Goal: Find contact information: Find contact information

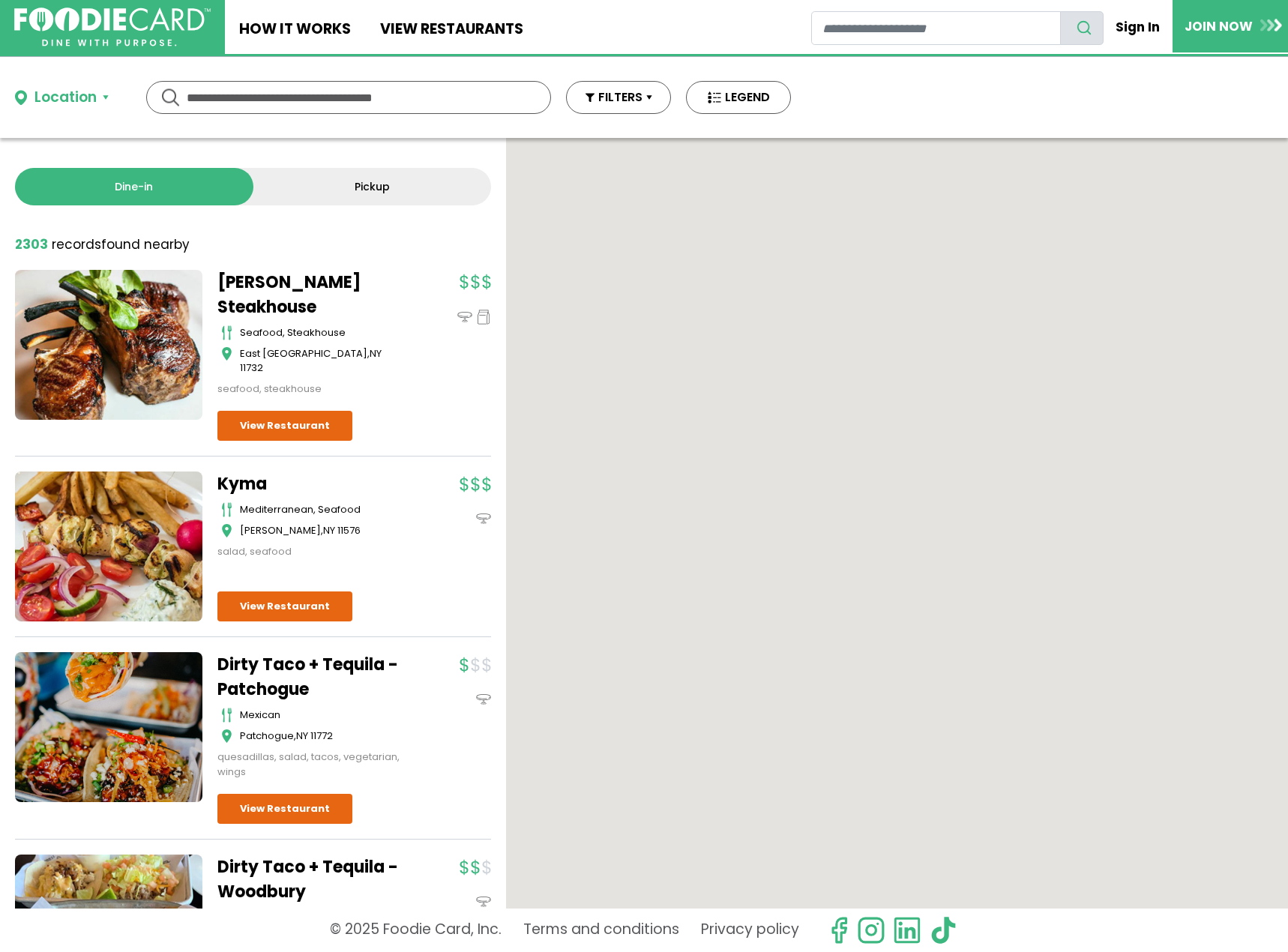
click at [162, 36] on img at bounding box center [112, 27] width 197 height 40
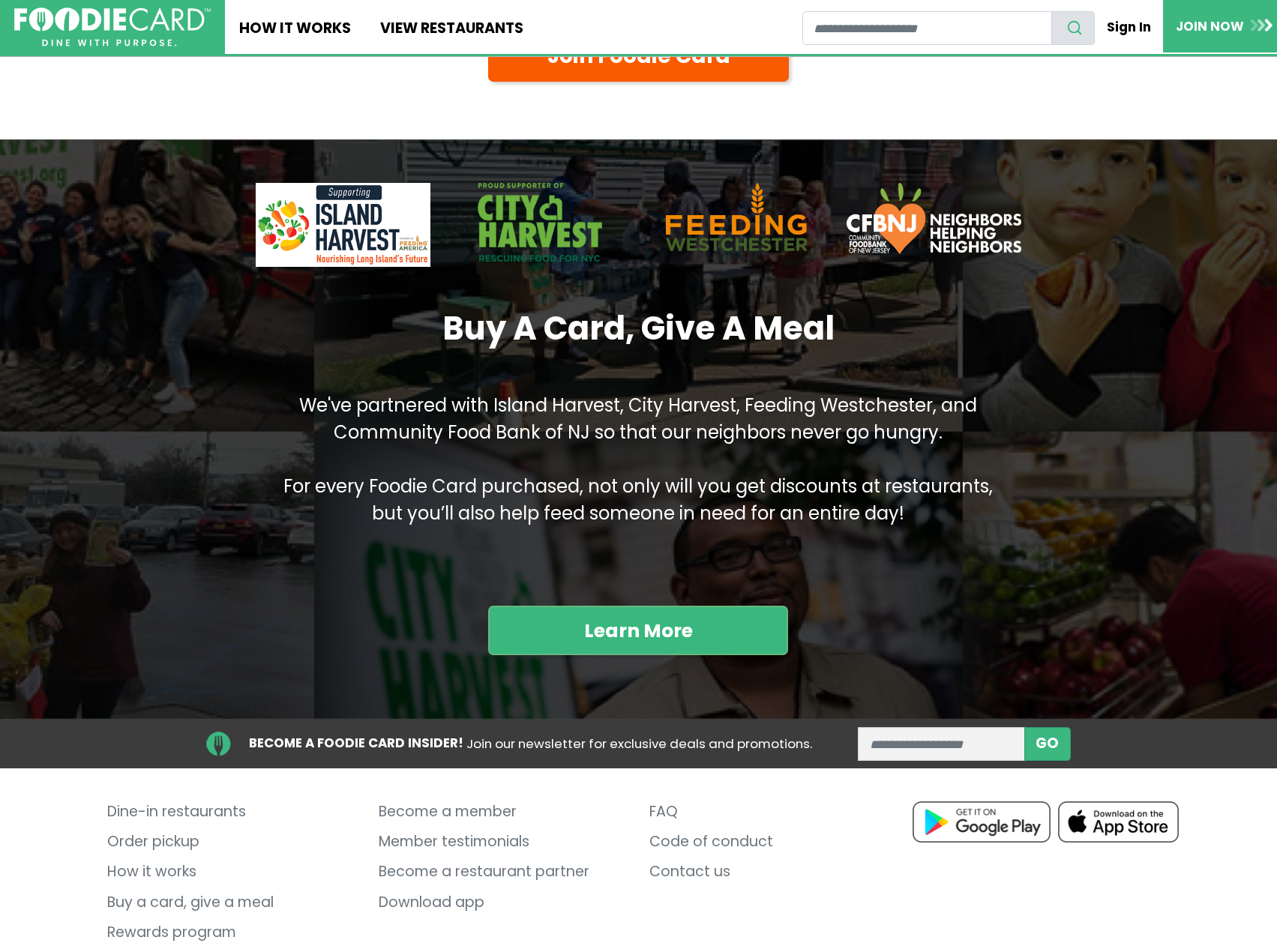
scroll to position [1554, 0]
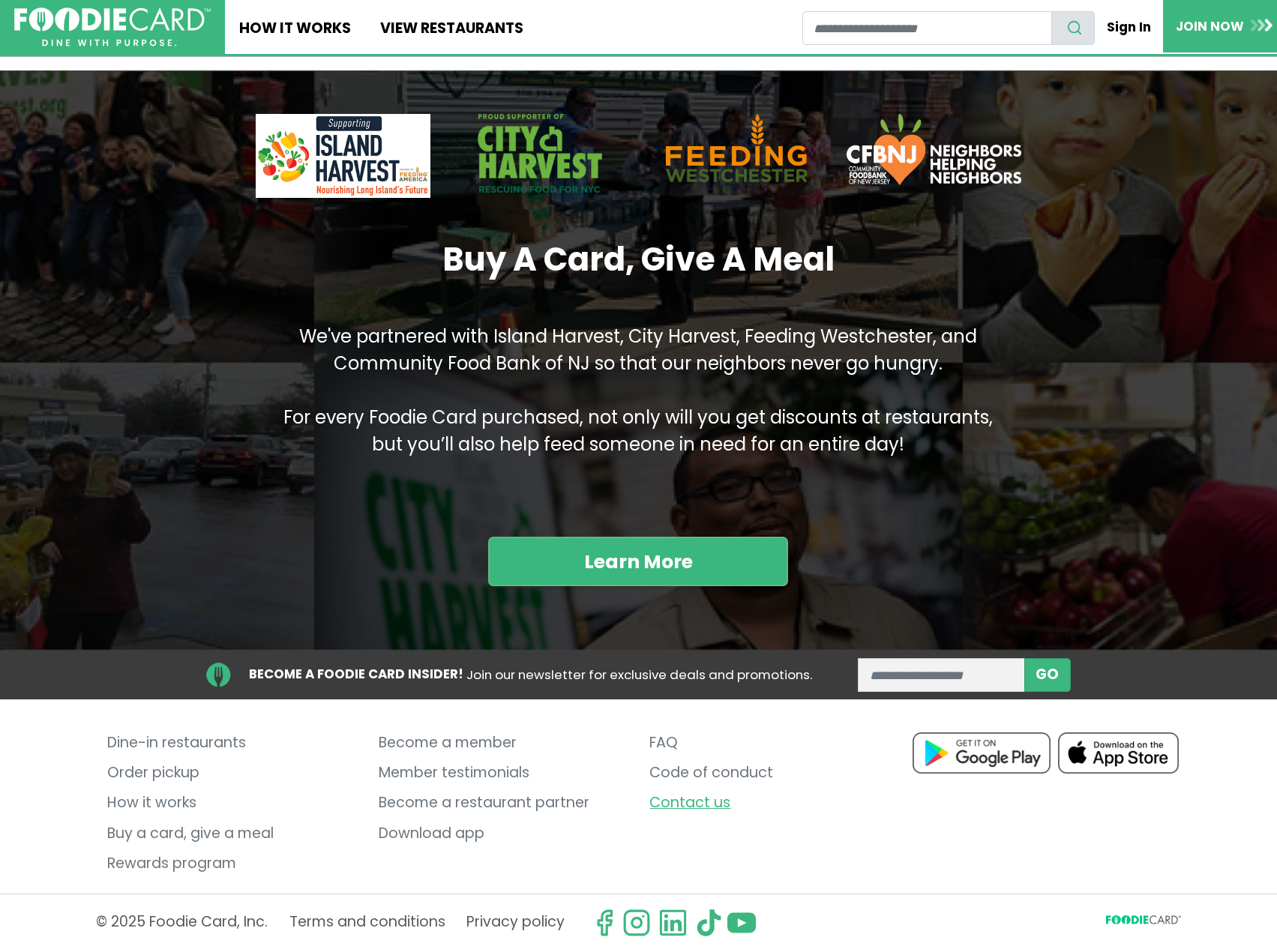
click at [654, 801] on link "Contact us" at bounding box center [773, 804] width 249 height 30
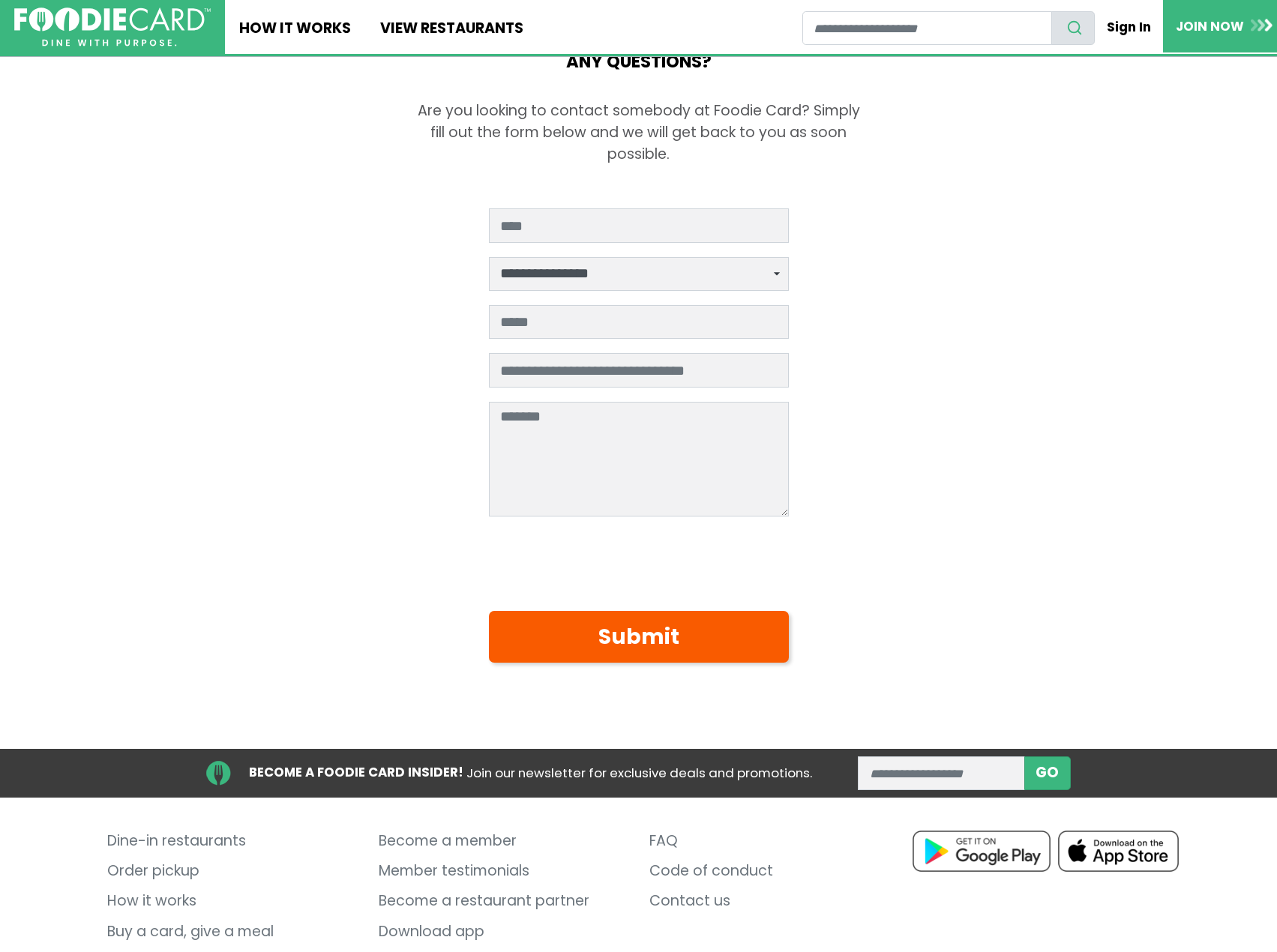
scroll to position [204, 0]
